Goal: Information Seeking & Learning: Check status

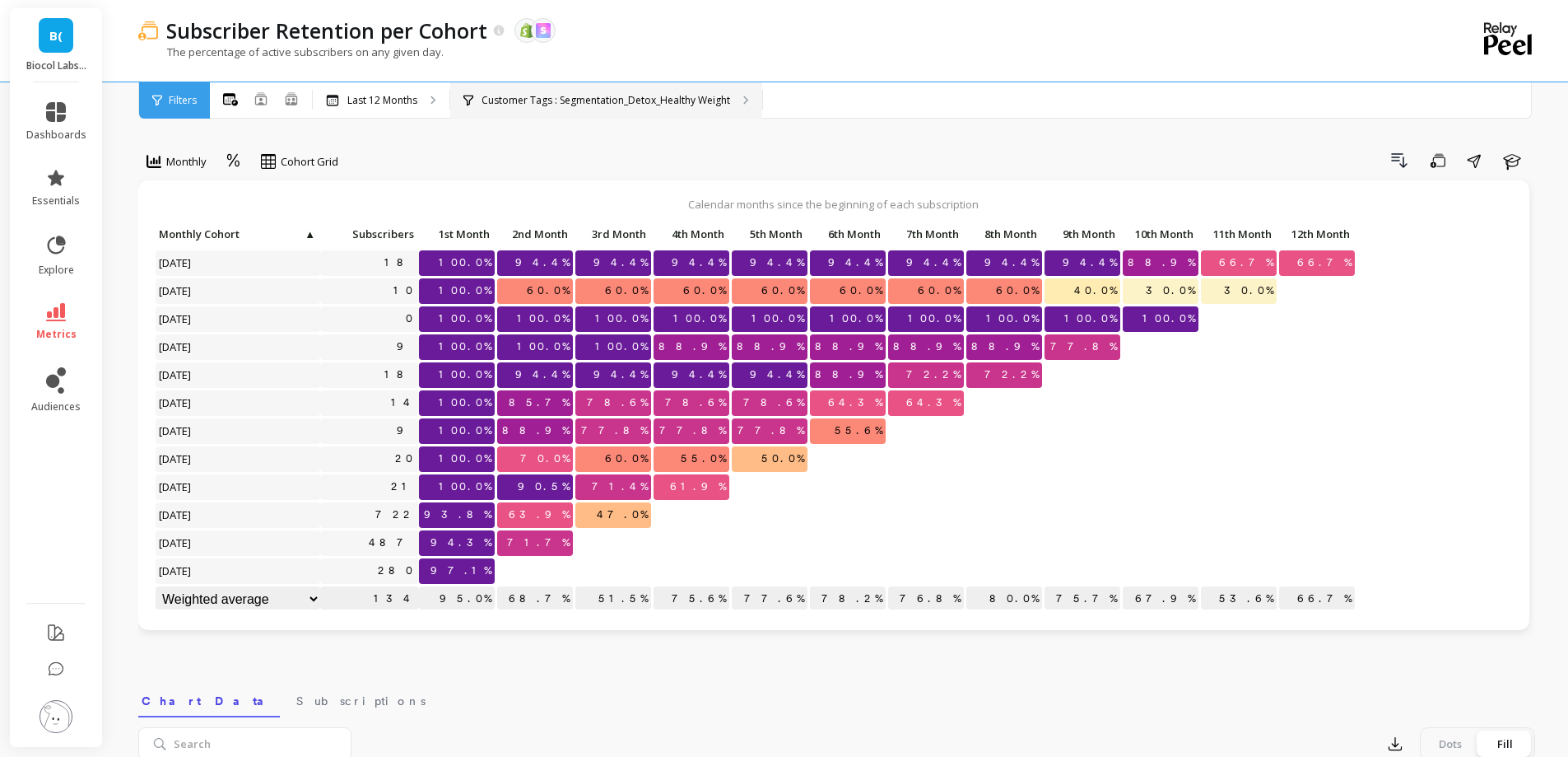
click at [617, 105] on p "Customer Tags : Segmentation_Detox_Healthy Weight" at bounding box center [605, 100] width 248 height 13
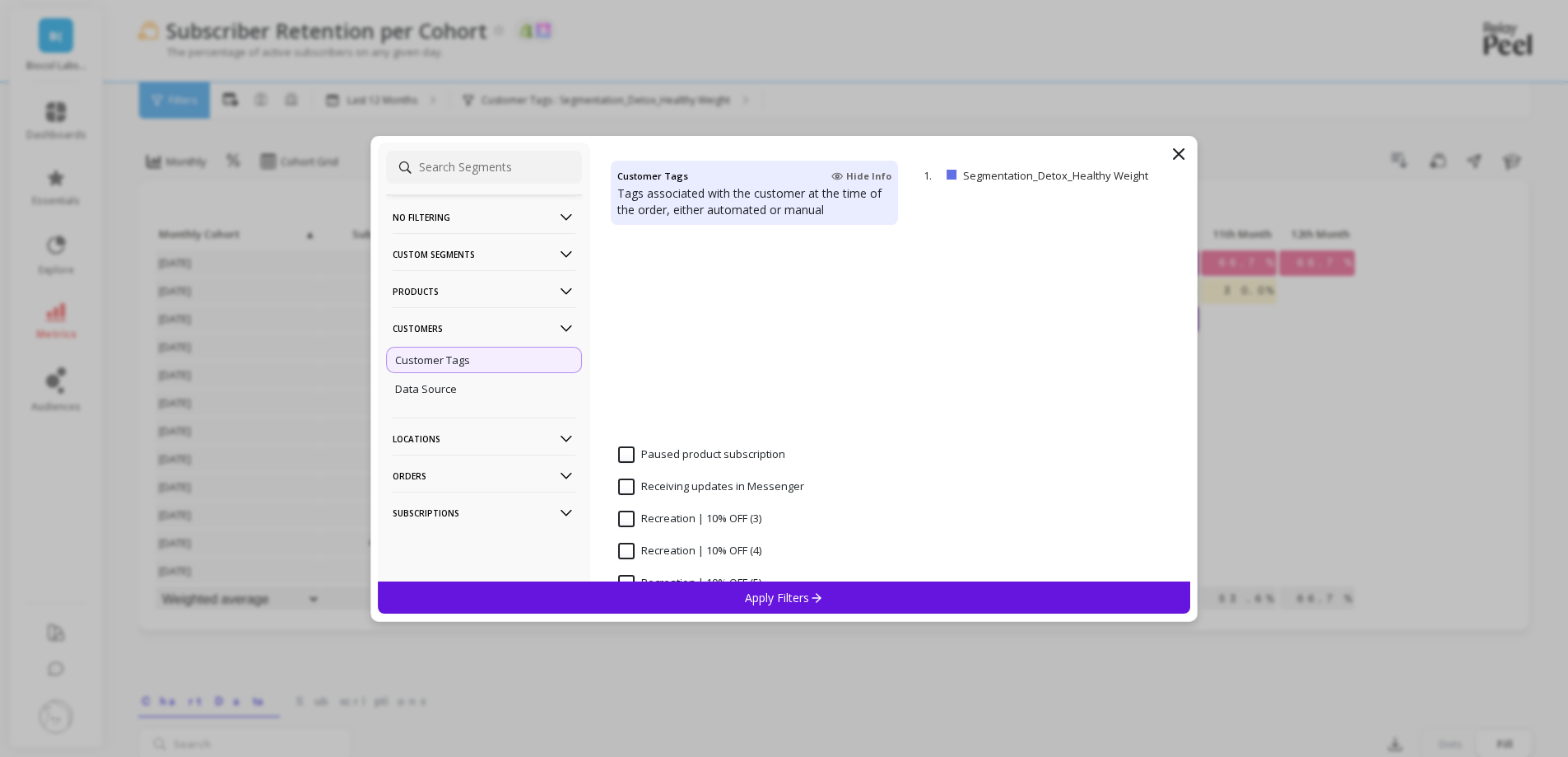
scroll to position [1373, 0]
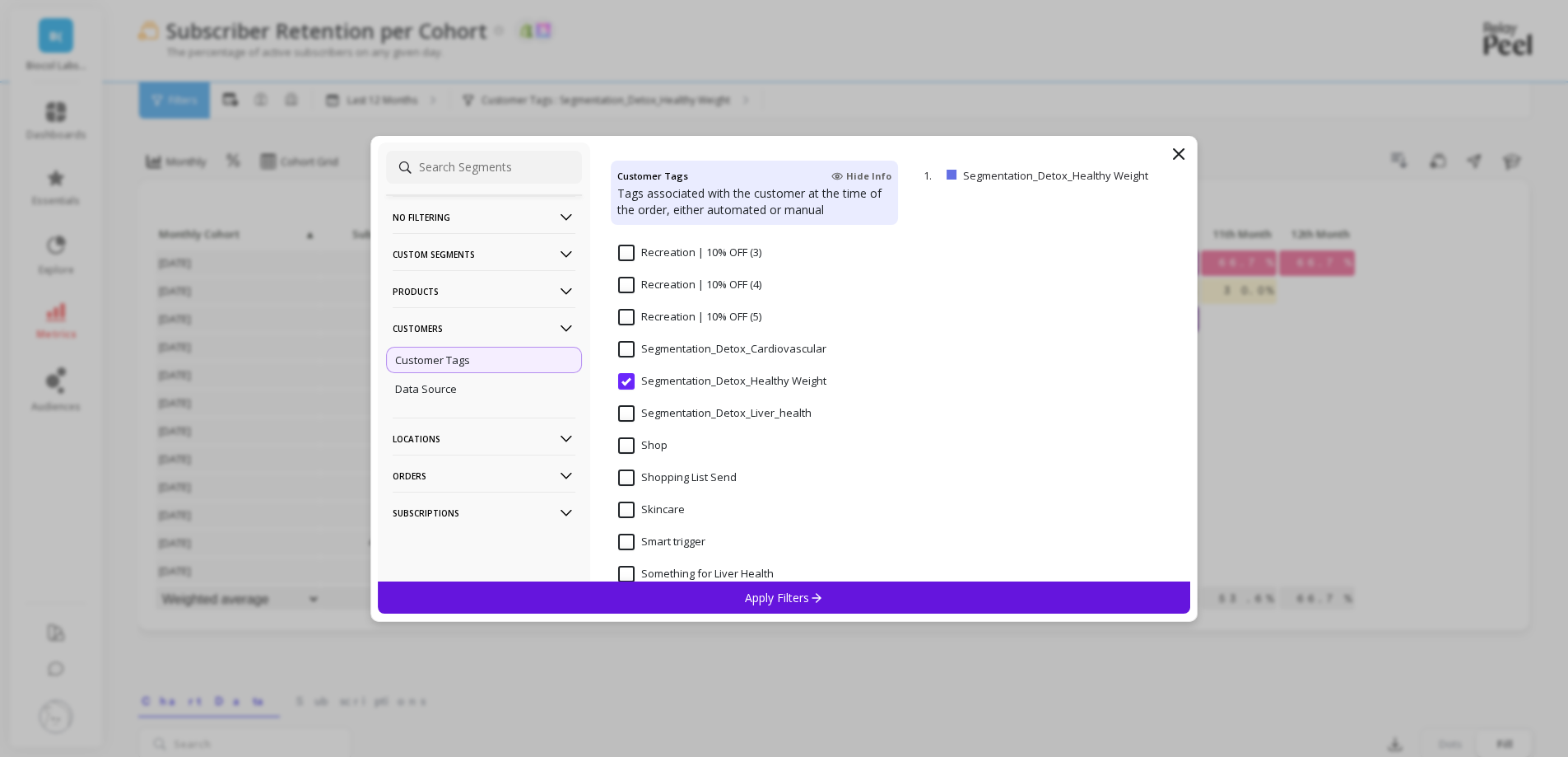
click at [698, 417] on input "Segmentation_Detox_Liver_health" at bounding box center [715, 413] width 193 height 17
click at [750, 584] on div "Apply Filters" at bounding box center [784, 597] width 813 height 32
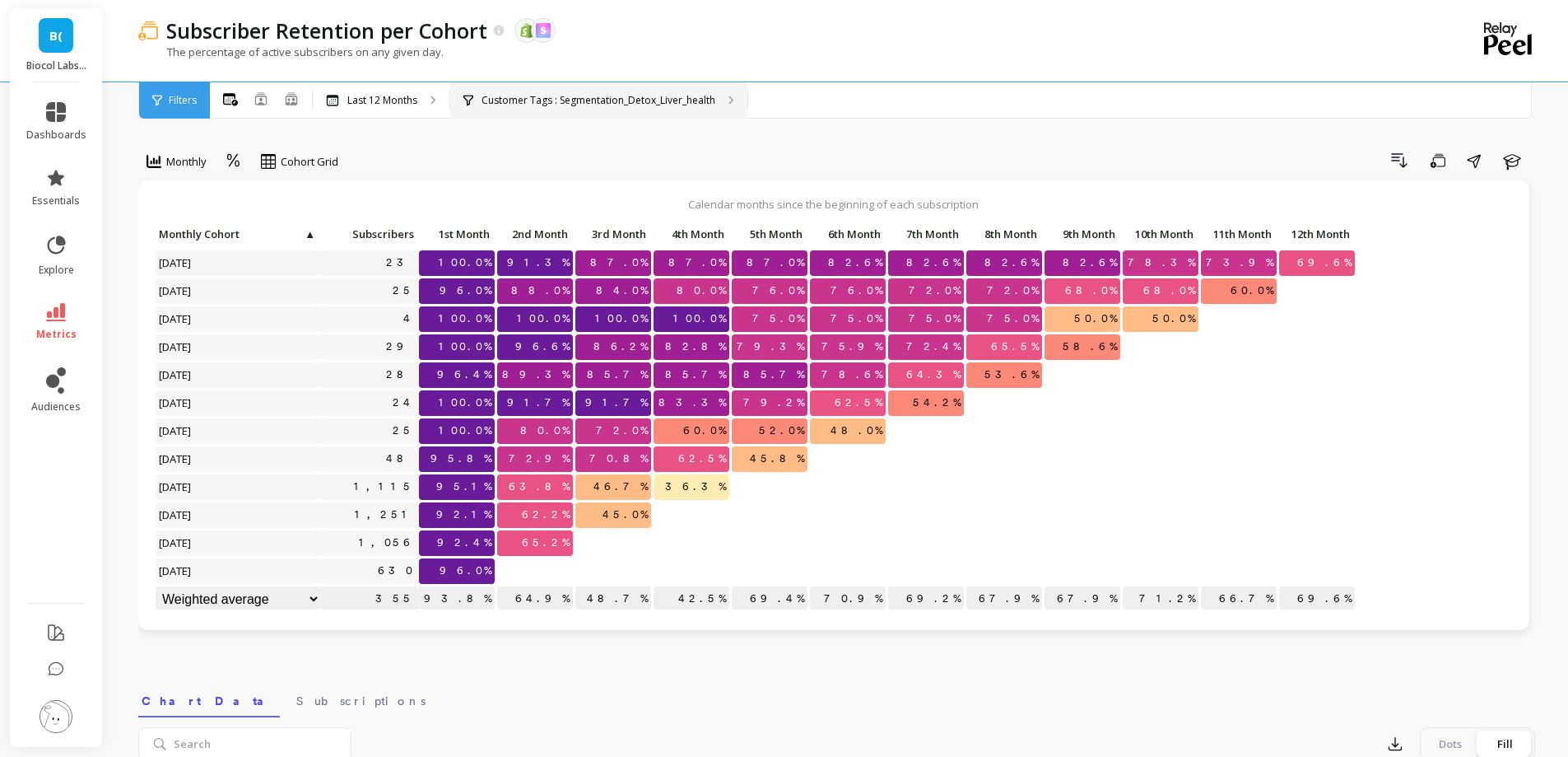
click at [584, 113] on div "Customer Tags : Segmentation_Detox_Liver_health" at bounding box center [599, 101] width 297 height 36
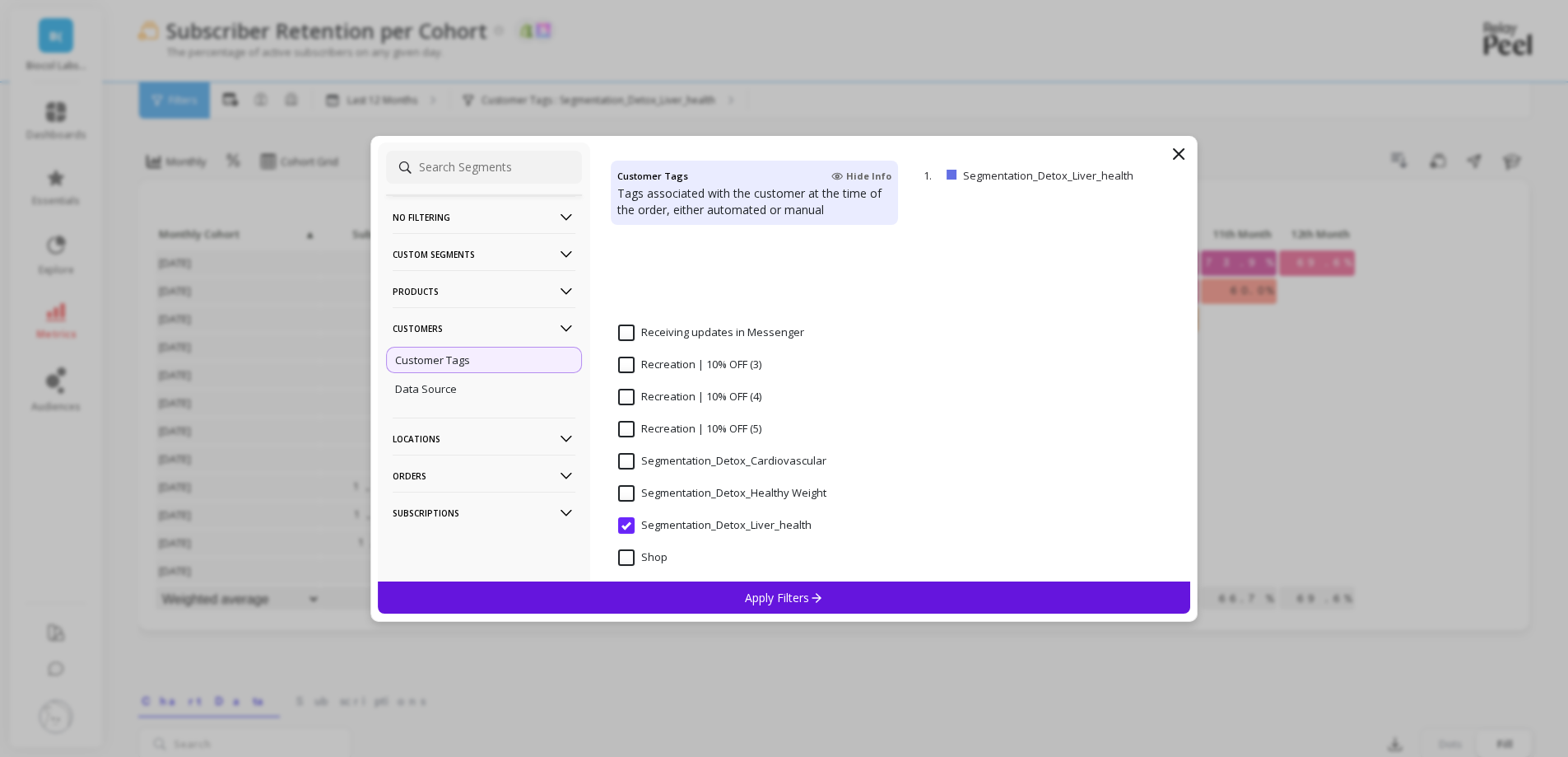
scroll to position [1377, 0]
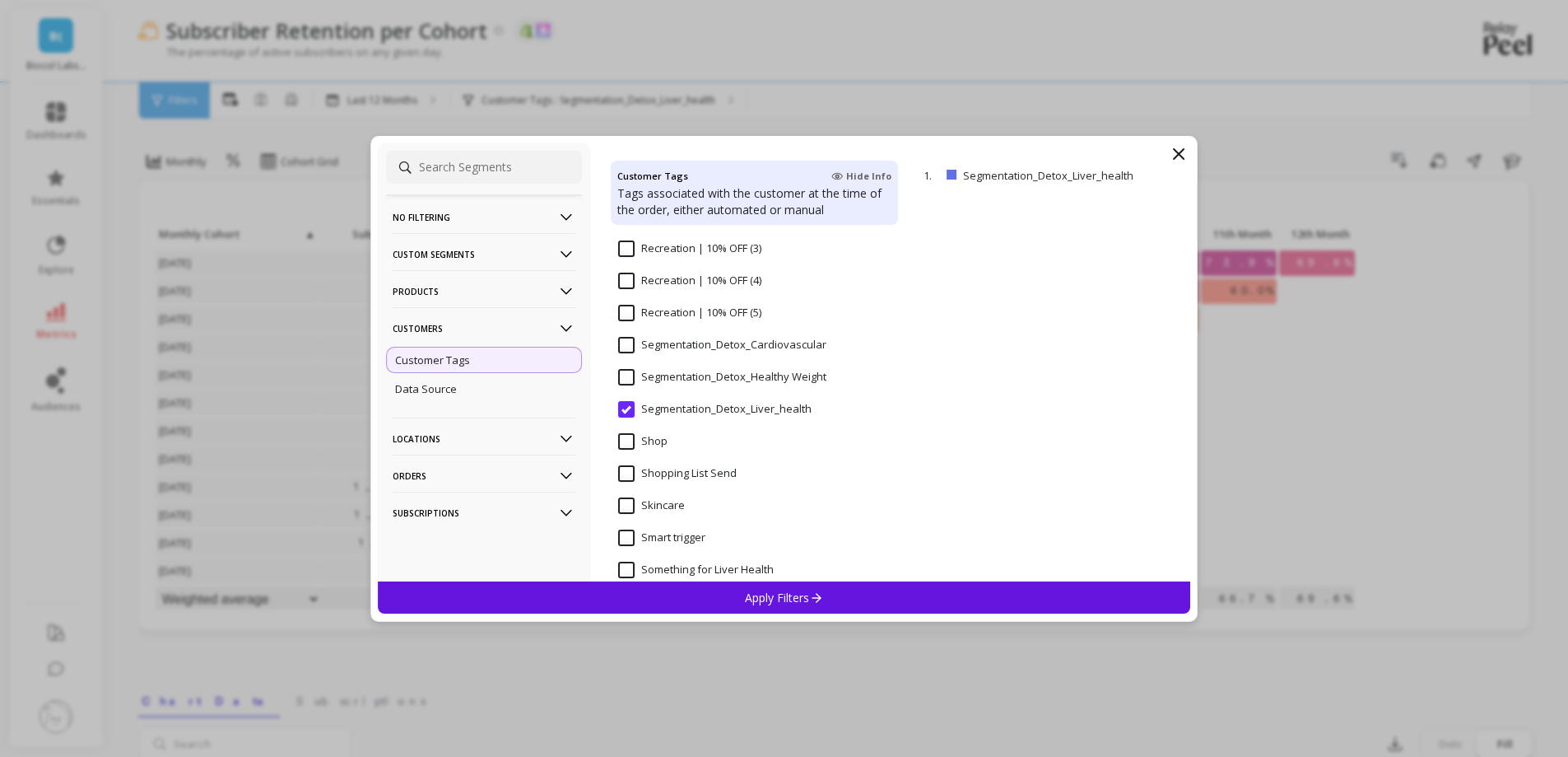
click at [626, 343] on input "Segmentation_Detox_Cardiovascular" at bounding box center [722, 345] width 208 height 17
click at [753, 595] on p "Apply Filters" at bounding box center [784, 597] width 78 height 16
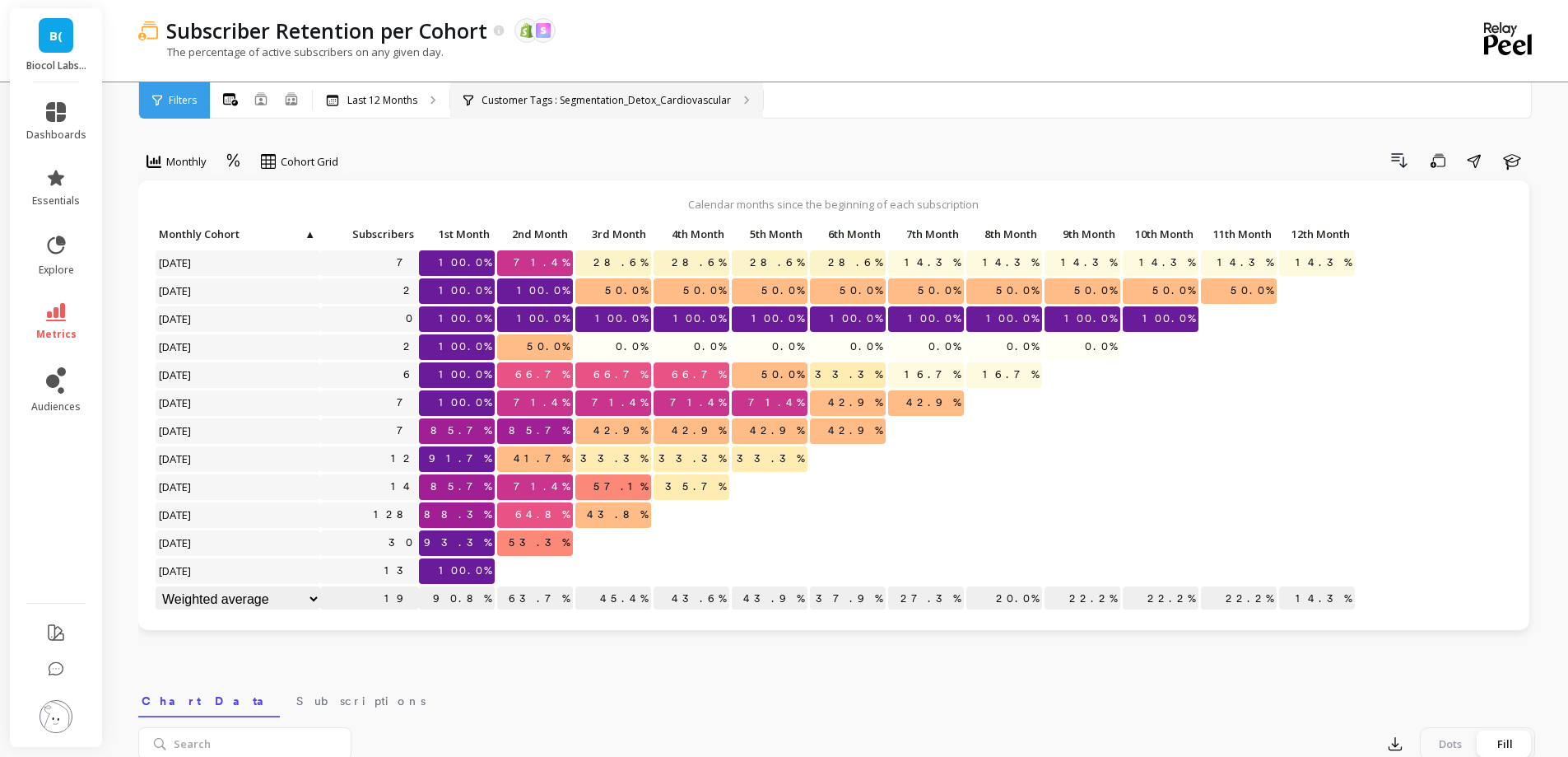
click at [643, 109] on div "Customer Tags : Segmentation_Detox_Cardiovascular" at bounding box center [607, 101] width 313 height 36
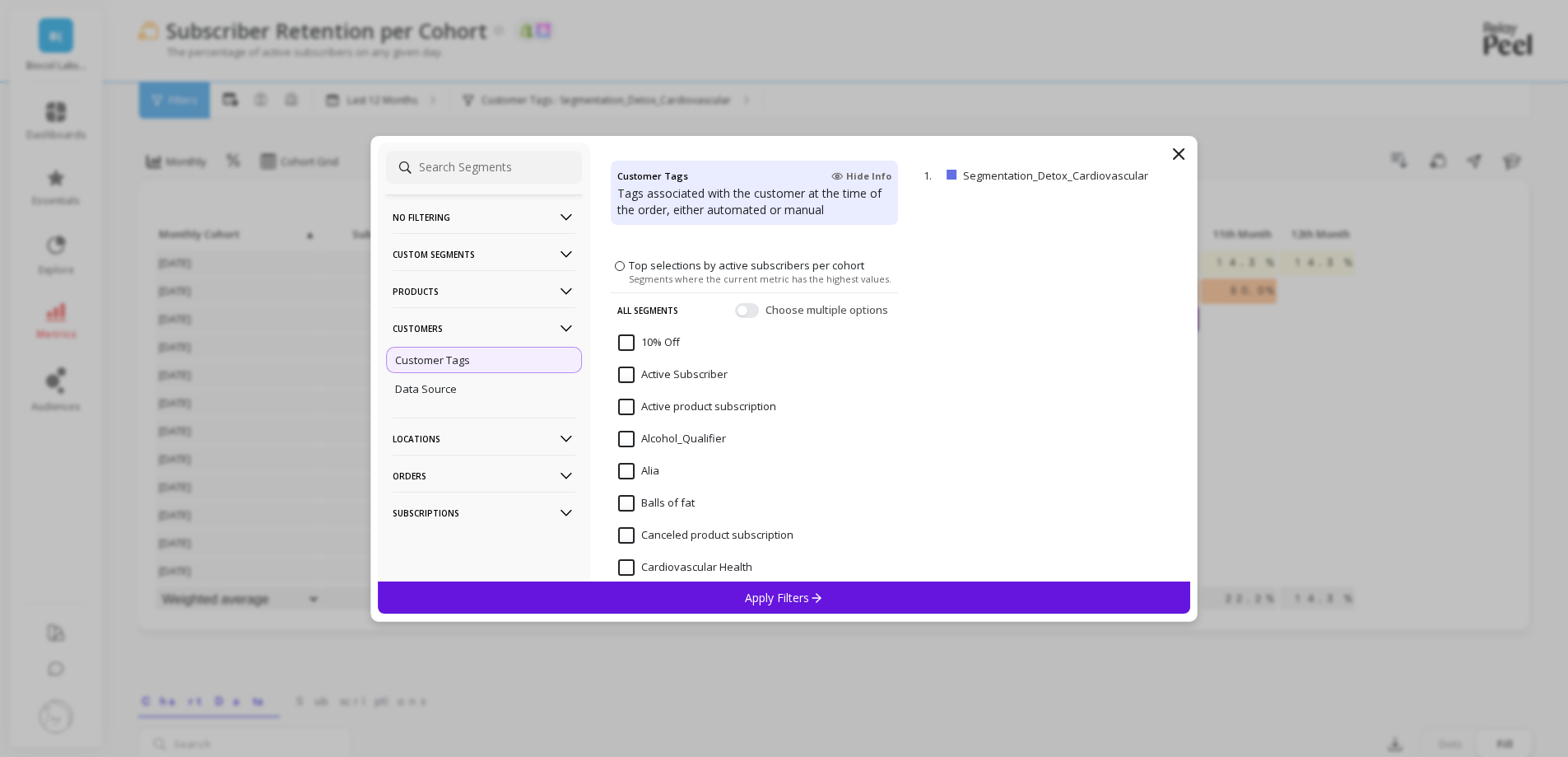
scroll to position [73, 0]
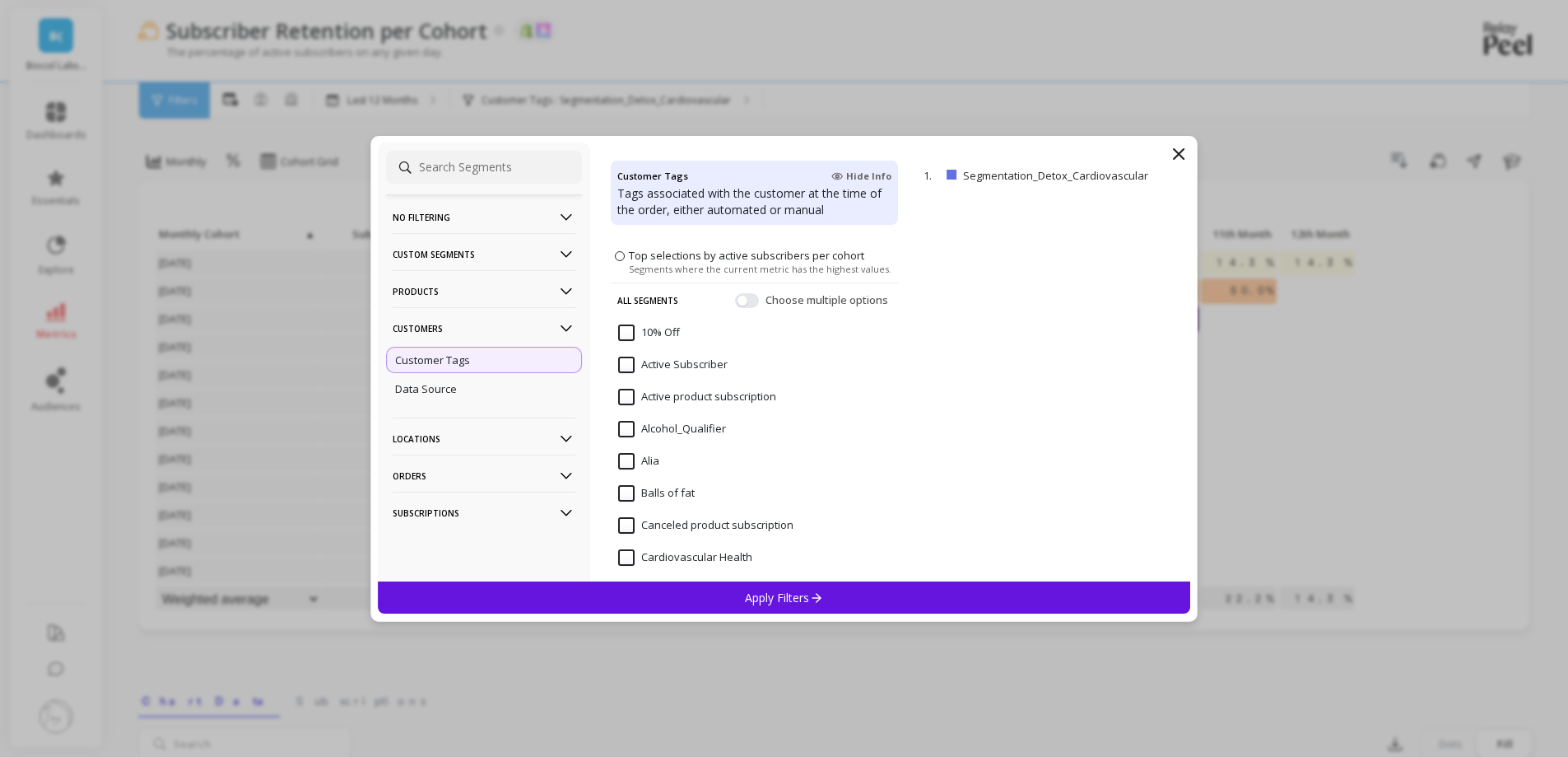
click at [512, 325] on p "Customers" at bounding box center [483, 328] width 182 height 42
click at [462, 295] on p "Products" at bounding box center [483, 291] width 182 height 42
click at [433, 383] on div "SKUs" at bounding box center [483, 380] width 196 height 26
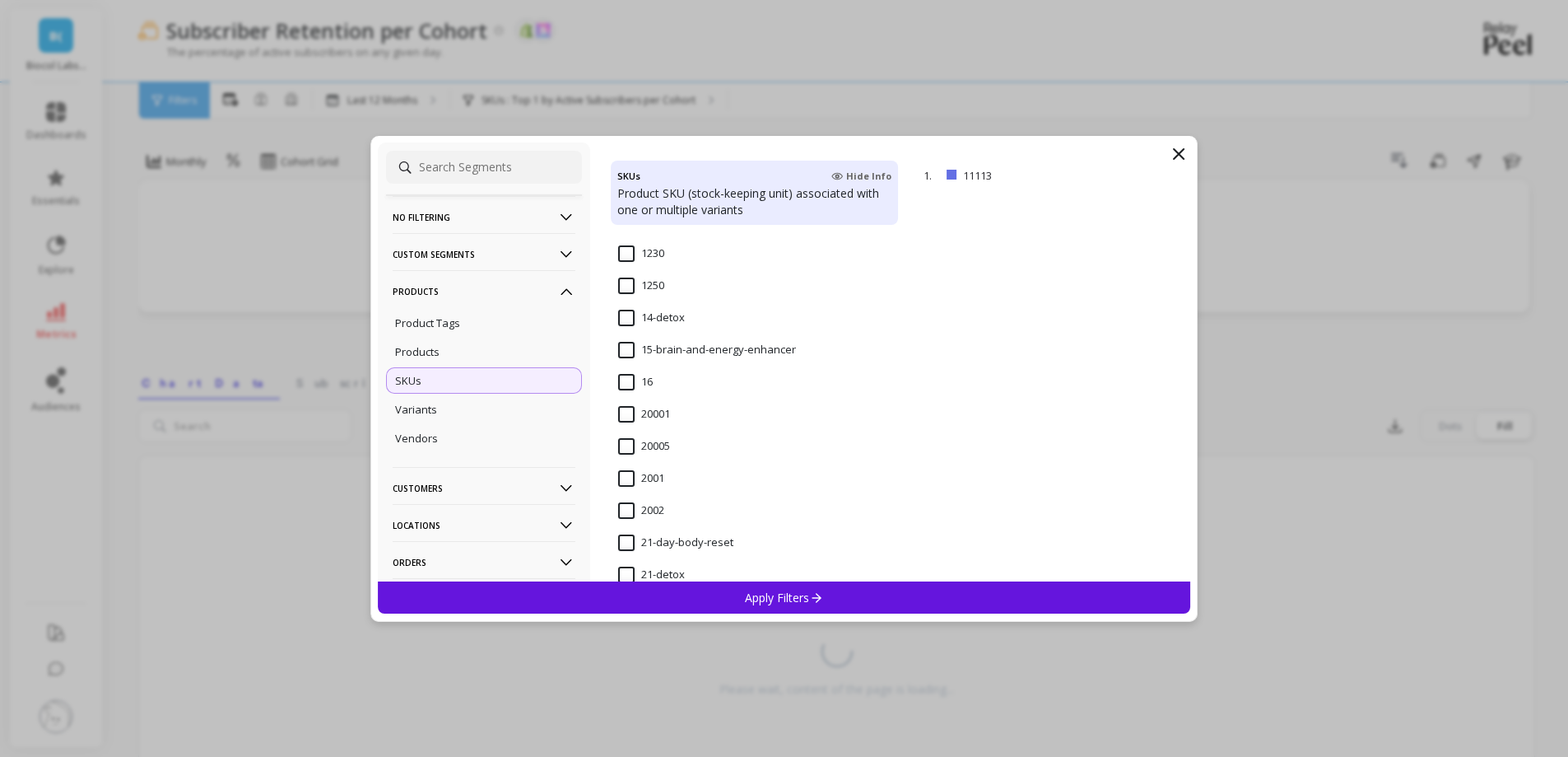
scroll to position [1374, 0]
click at [631, 346] on input "14-detox" at bounding box center [651, 348] width 67 height 17
click at [723, 606] on div "Apply Filters" at bounding box center [784, 597] width 813 height 32
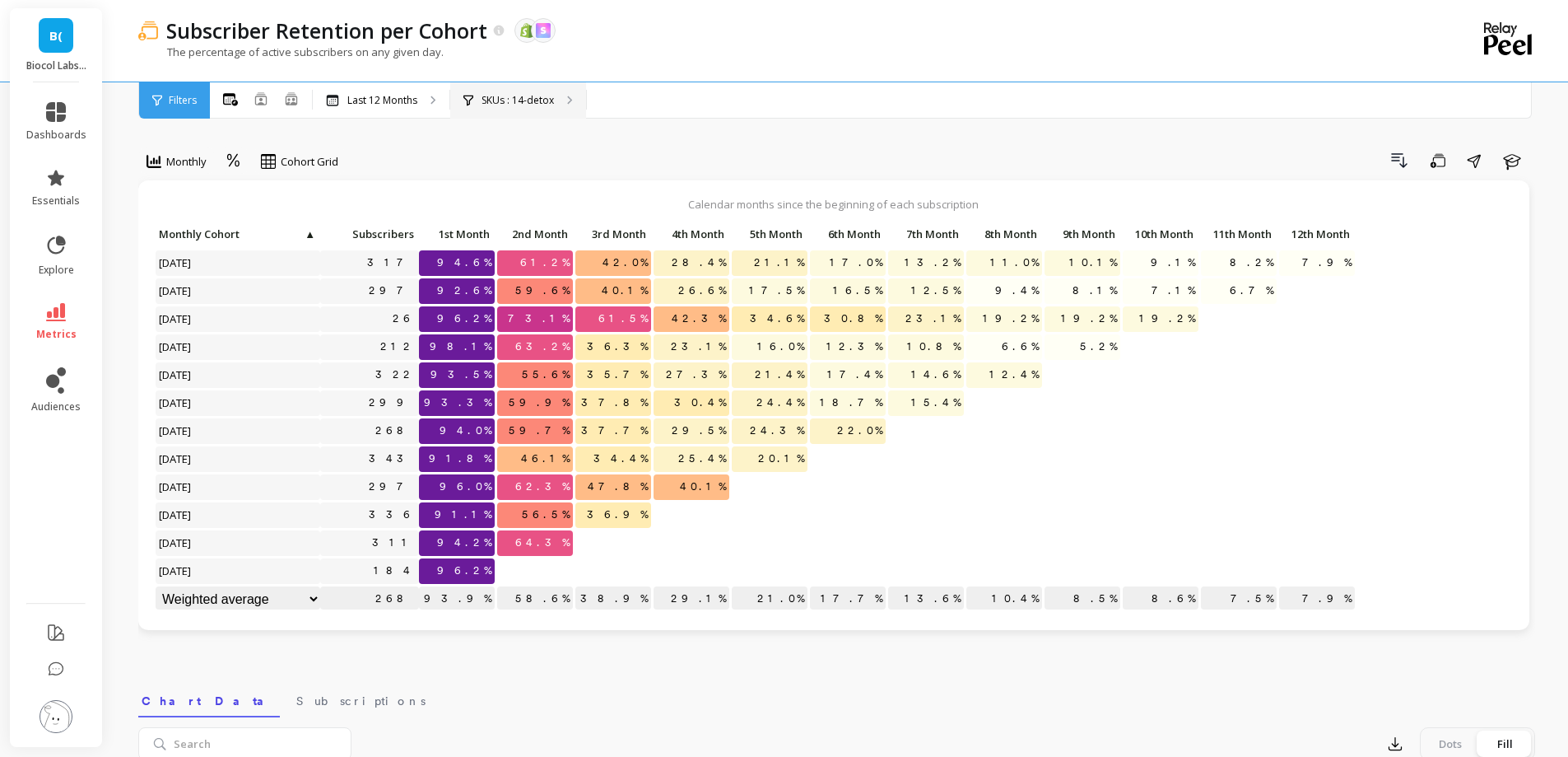
click at [546, 86] on div "SKUs : 14-detox" at bounding box center [518, 101] width 136 height 36
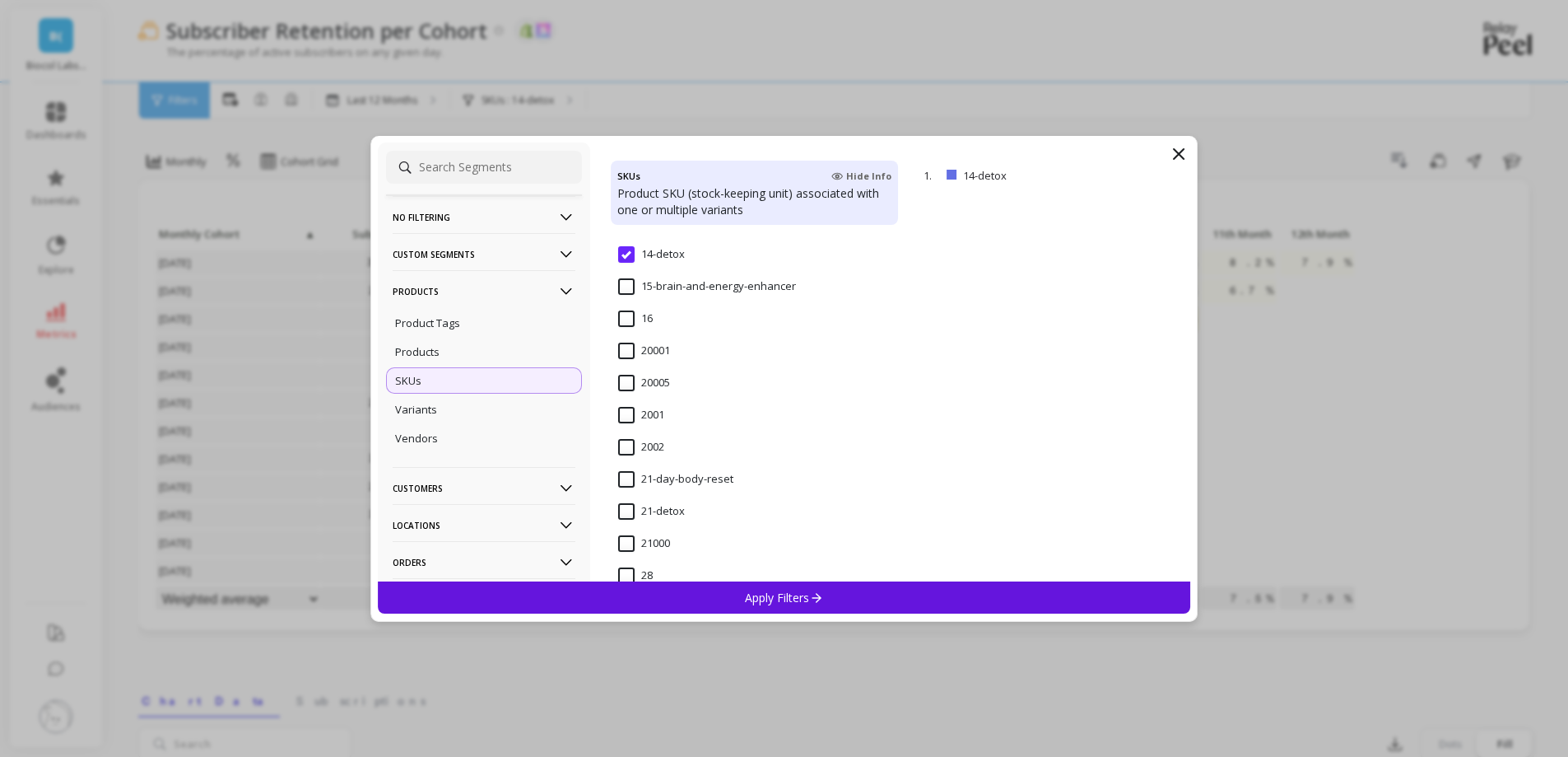
scroll to position [1478, 0]
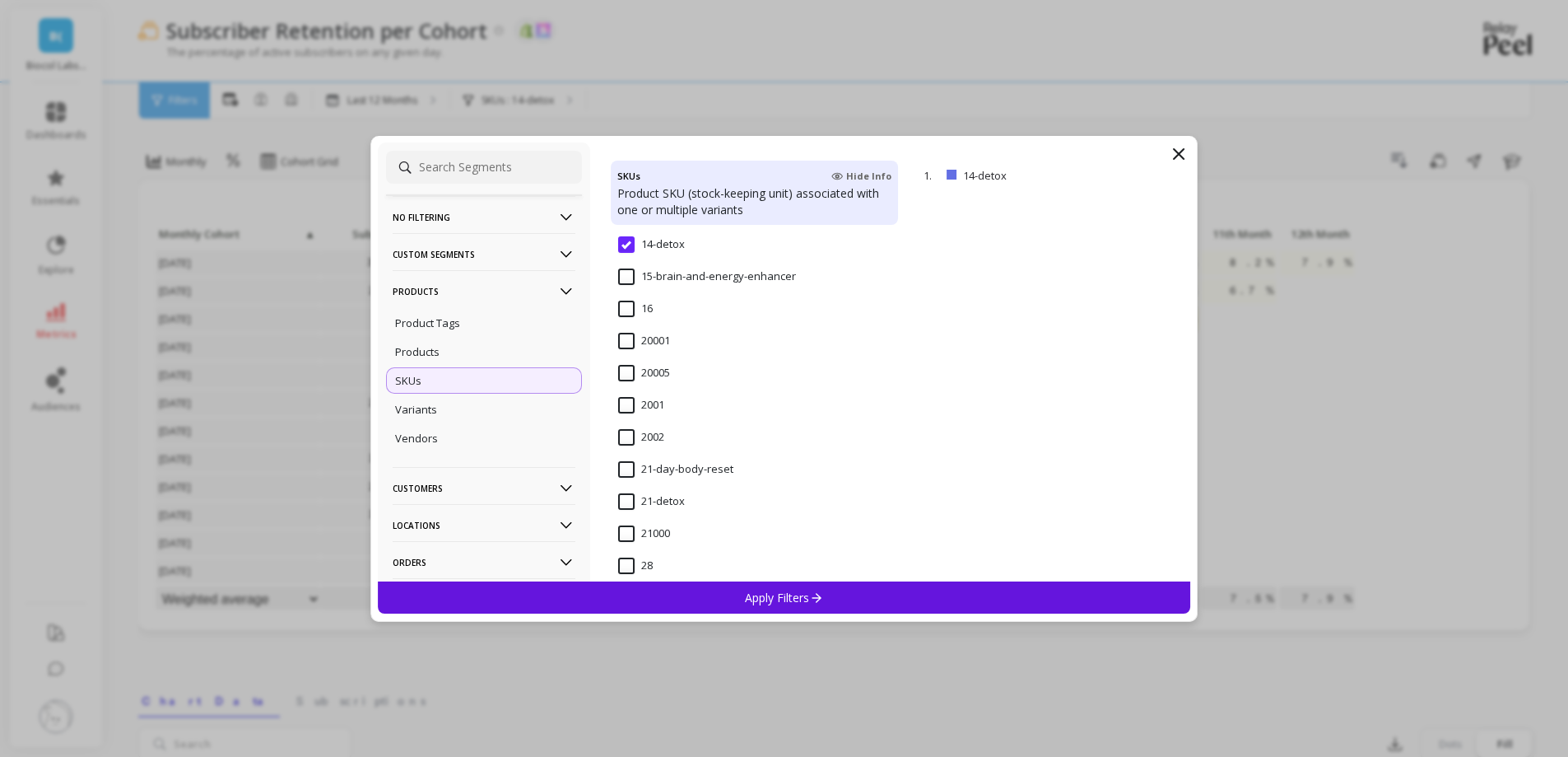
click at [626, 462] on input "21-day-body-reset" at bounding box center [676, 470] width 116 height 17
click at [689, 600] on div "Apply Filters" at bounding box center [784, 597] width 813 height 32
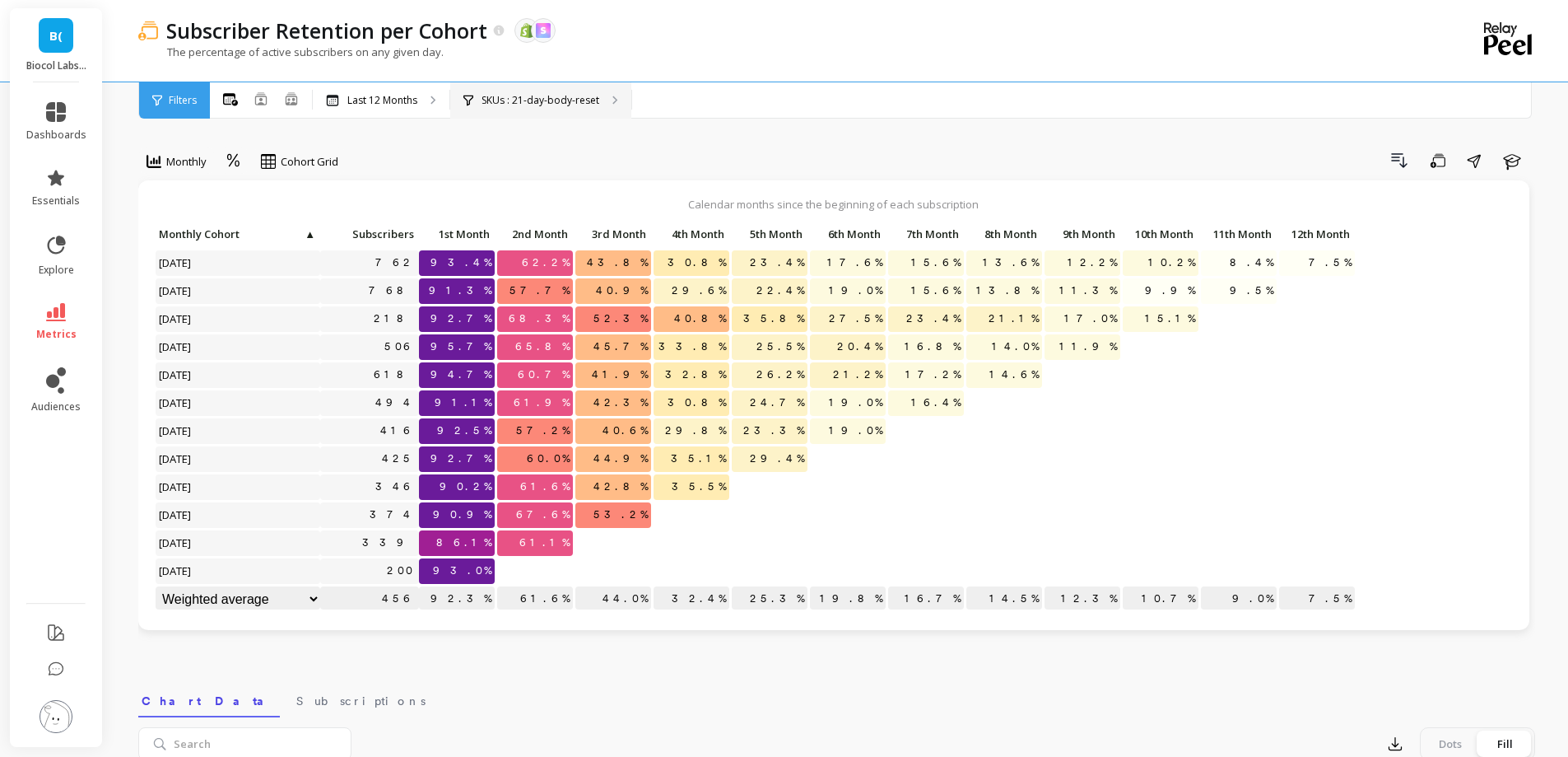
click at [608, 105] on div "SKUs : 21-day-body-reset" at bounding box center [541, 101] width 181 height 36
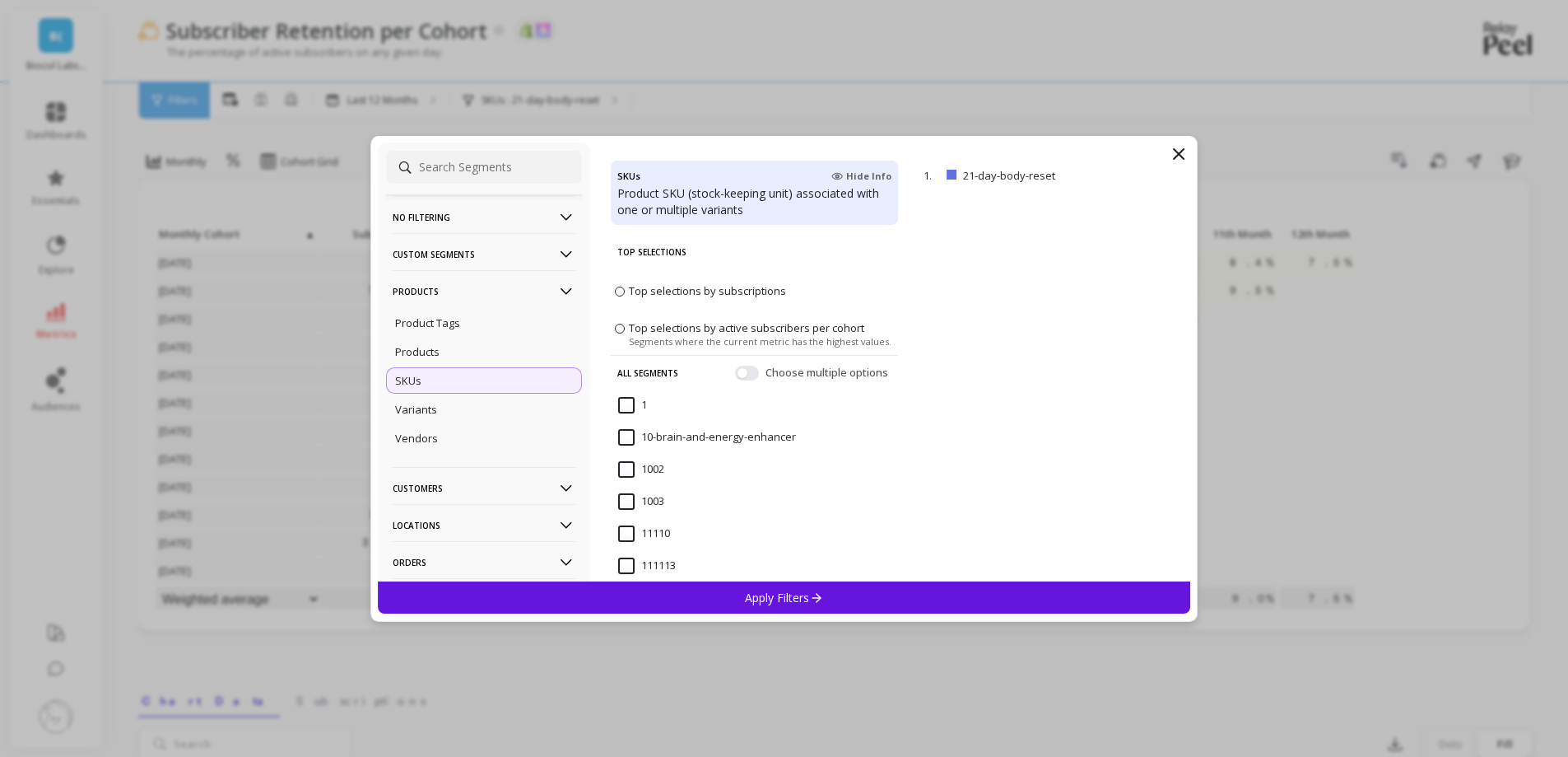
scroll to position [10, 0]
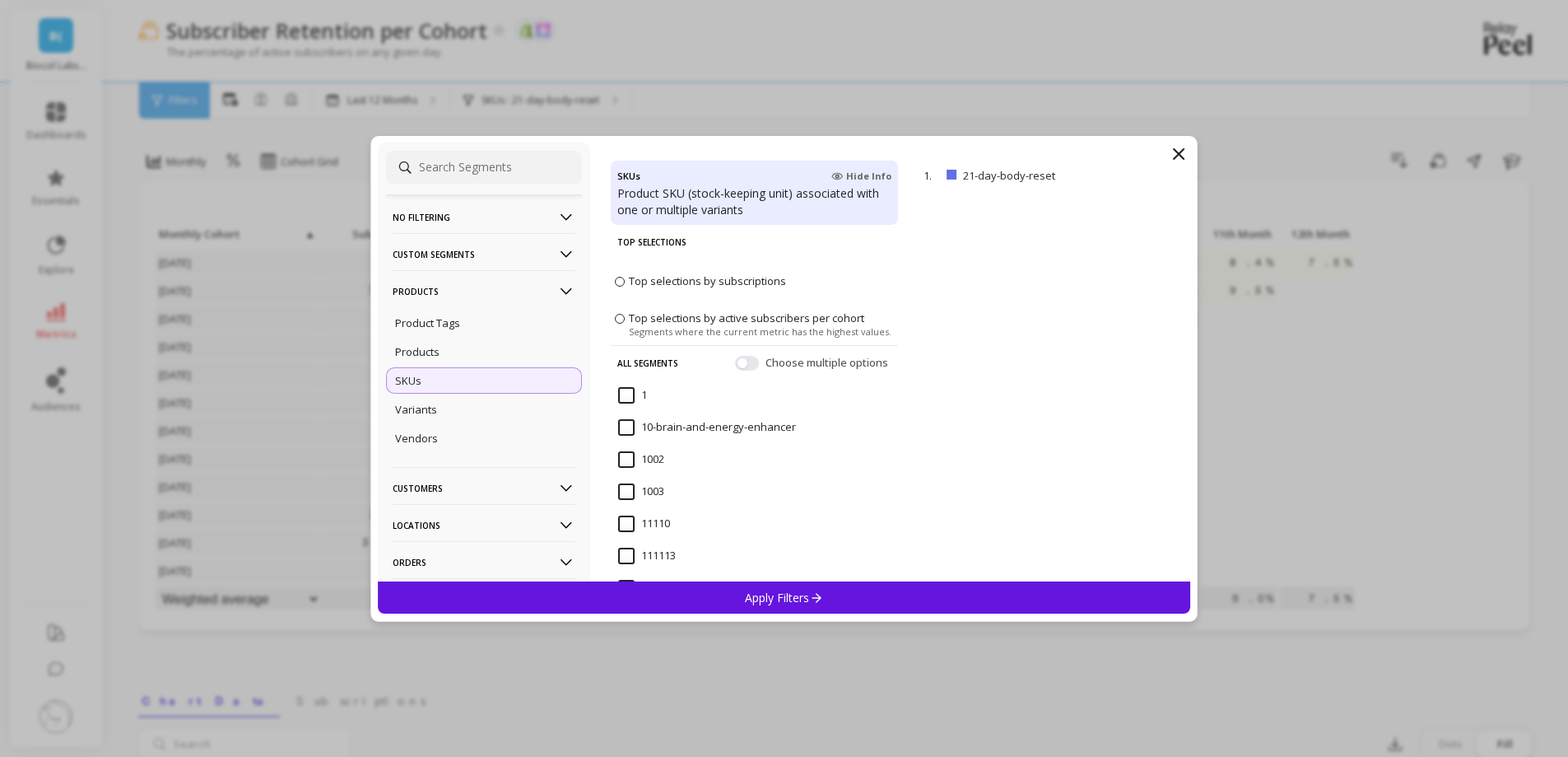
click at [1184, 161] on icon at bounding box center [1179, 155] width 20 height 20
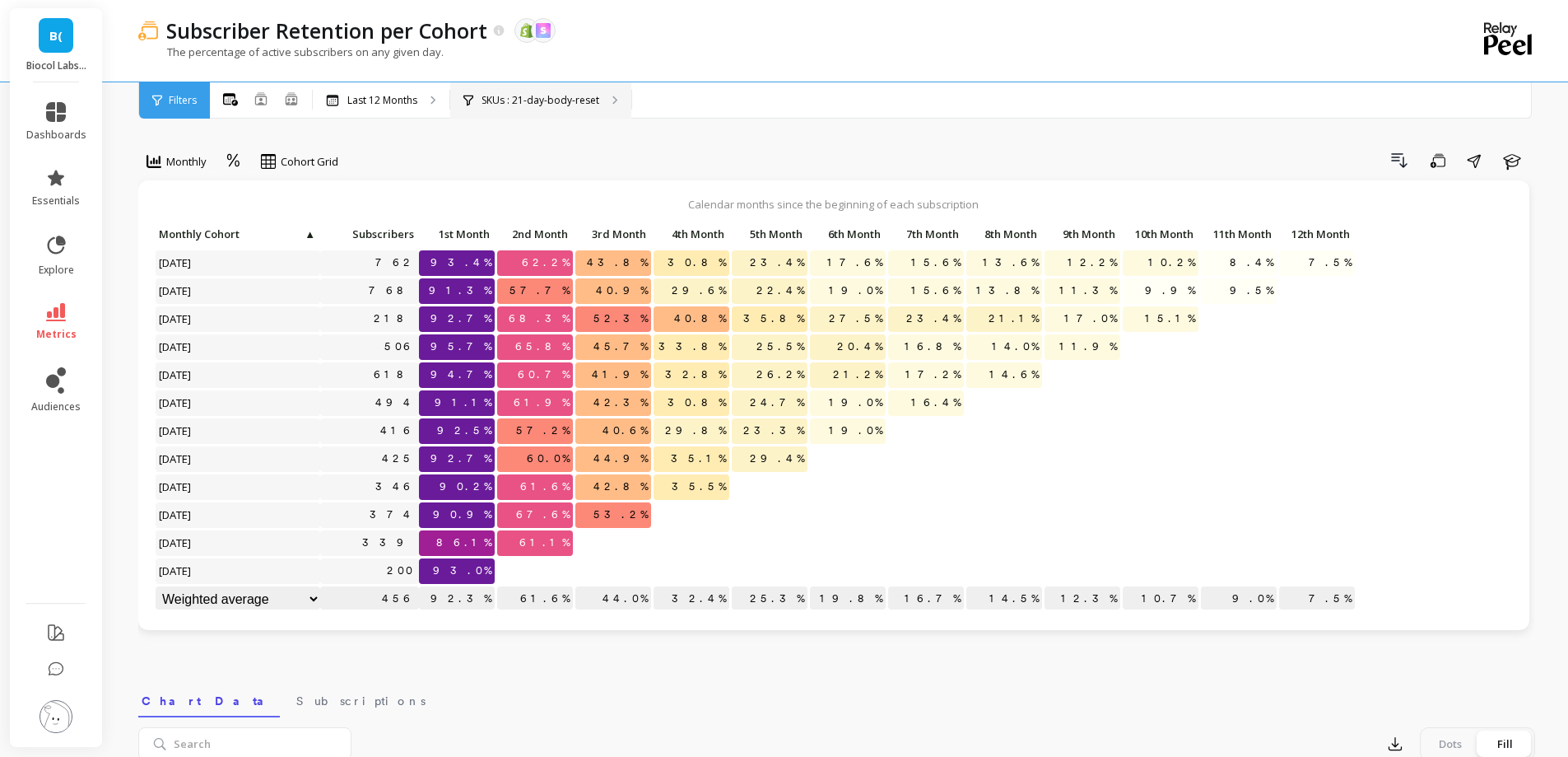
click at [556, 107] on p "SKUs : 21-day-body-reset" at bounding box center [540, 100] width 118 height 13
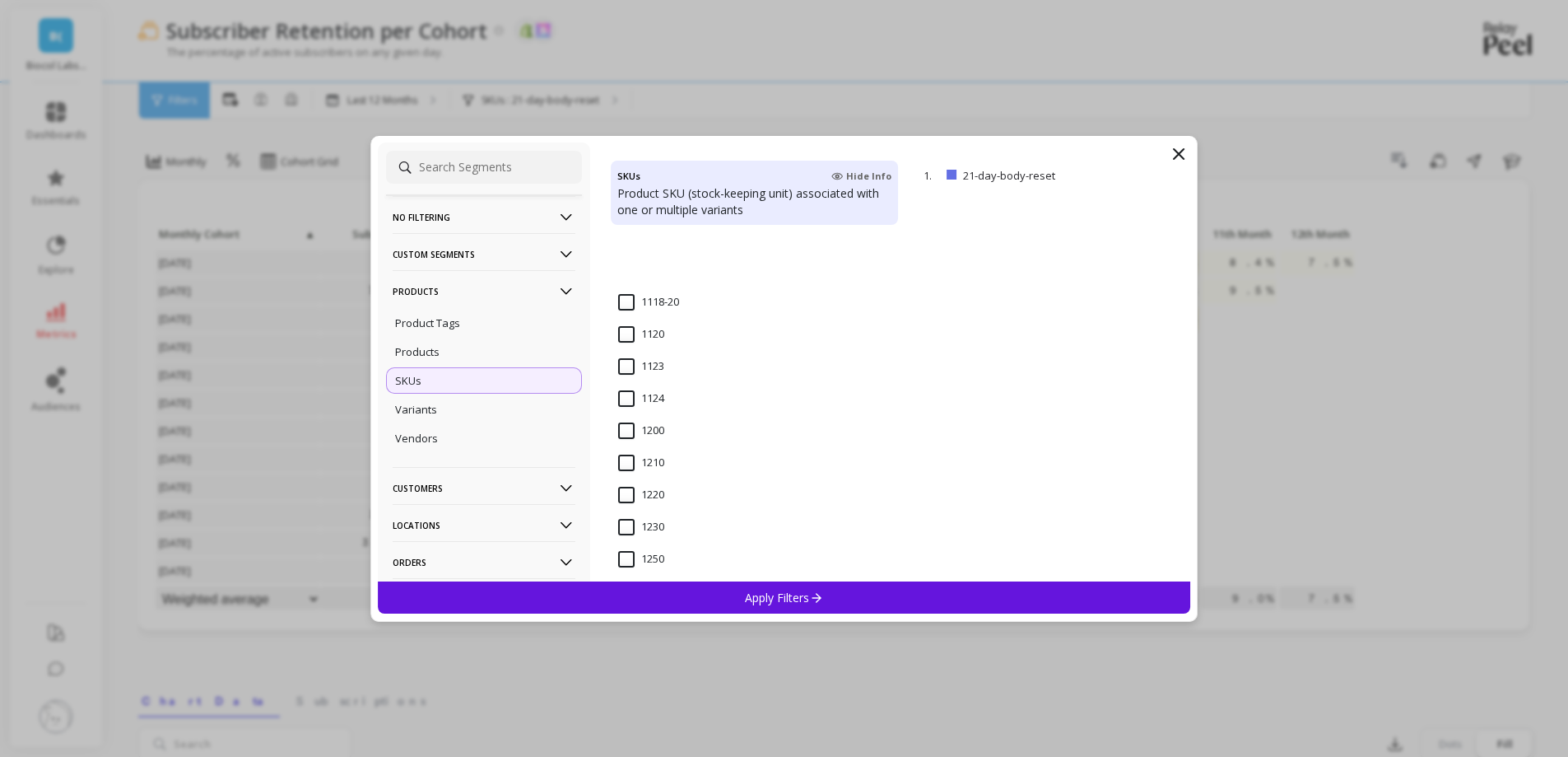
scroll to position [1503, 0]
click at [627, 480] on input "21-detox" at bounding box center [651, 477] width 67 height 17
click at [739, 589] on div "Apply Filters" at bounding box center [784, 597] width 813 height 32
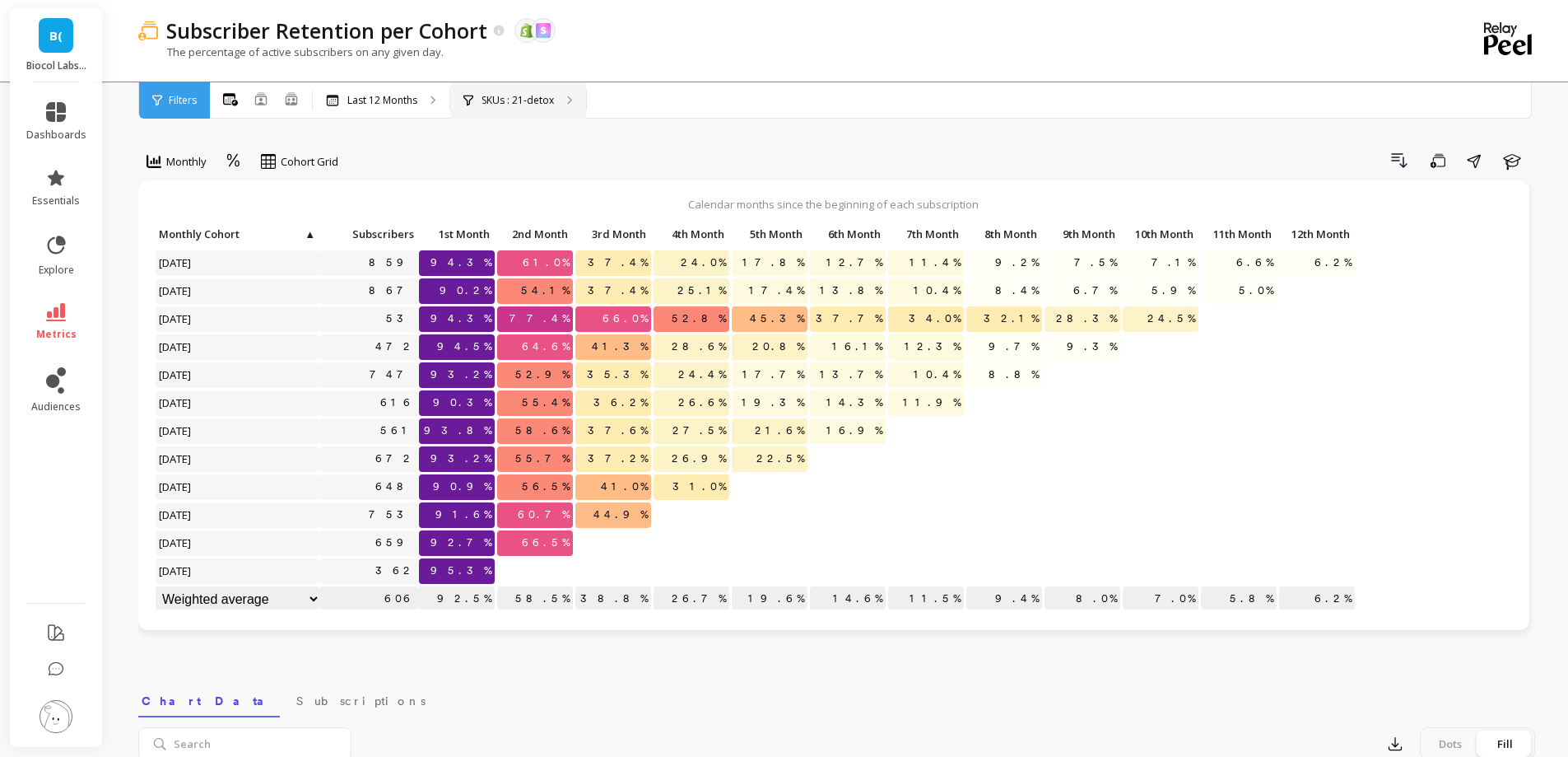
click at [527, 108] on div "SKUs : 21-detox" at bounding box center [518, 101] width 136 height 36
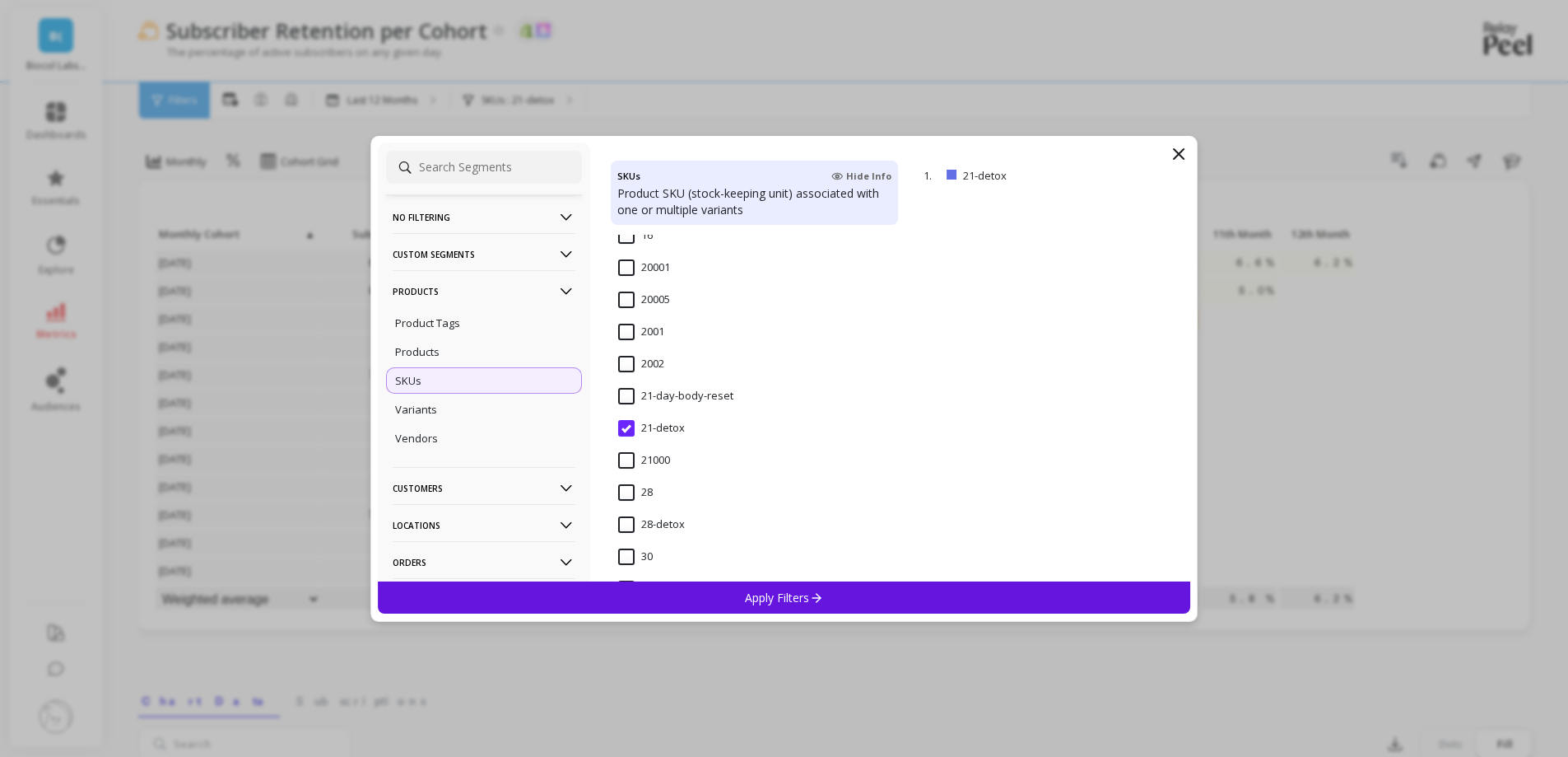
scroll to position [1646, 0]
click at [628, 432] on input "28-detox" at bounding box center [651, 430] width 67 height 17
click at [708, 592] on div "Apply Filters" at bounding box center [784, 597] width 813 height 32
